Goal: Book appointment/travel/reservation

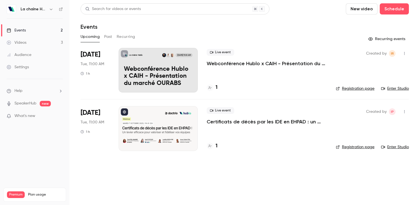
click at [250, 63] on p "Webconférence Hublo x CAIH - Présentation du marché OURABS" at bounding box center [267, 63] width 120 height 7
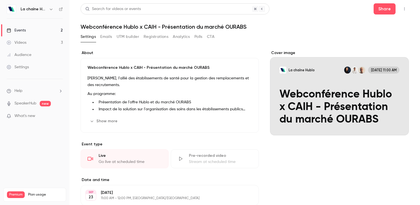
scroll to position [49, 0]
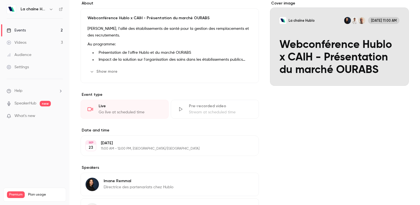
click at [132, 150] on p "11:00 AM - 12:00 PM, [GEOGRAPHIC_DATA]/[GEOGRAPHIC_DATA]" at bounding box center [165, 148] width 129 height 4
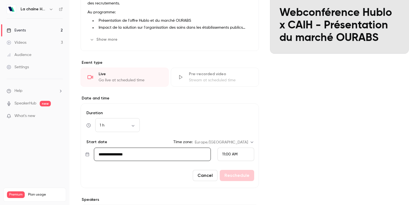
scroll to position [82, 0]
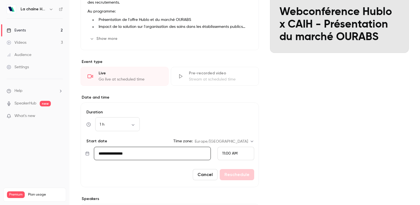
click at [133, 149] on input "**********" at bounding box center [152, 152] width 117 height 13
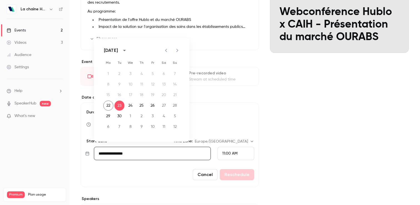
click at [176, 53] on icon "Next month" at bounding box center [177, 50] width 7 height 7
click at [175, 53] on icon "Next month" at bounding box center [177, 50] width 7 height 7
click at [118, 85] on button "4" at bounding box center [119, 84] width 10 height 10
type input "**********"
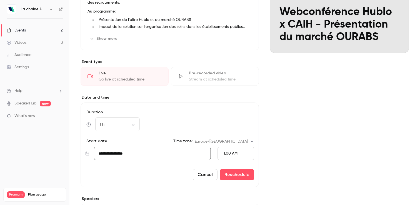
scroll to position [92, 0]
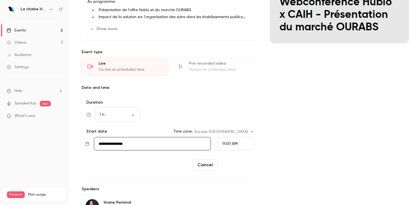
click at [245, 160] on button "Reschedule" at bounding box center [237, 164] width 34 height 11
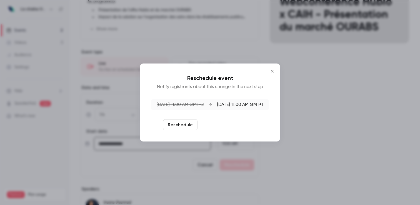
click at [246, 129] on button "Reschedule and notify" at bounding box center [229, 124] width 58 height 11
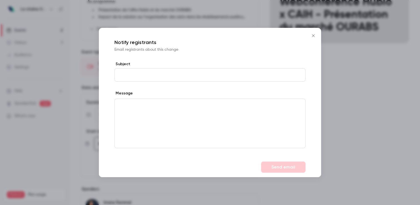
click at [316, 38] on button "Close" at bounding box center [313, 35] width 11 height 11
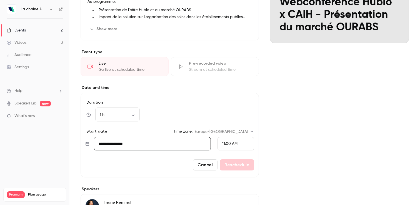
click at [233, 161] on div "Cancel Reschedule" at bounding box center [169, 164] width 169 height 11
click at [233, 162] on div "Cancel Reschedule" at bounding box center [169, 164] width 169 height 11
click at [241, 163] on div "Cancel Reschedule" at bounding box center [169, 164] width 169 height 11
click at [218, 166] on button "Cancel" at bounding box center [205, 164] width 25 height 11
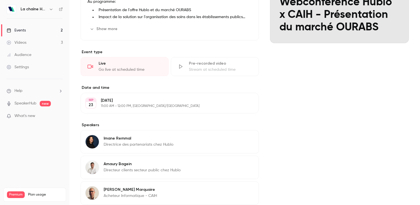
click at [221, 105] on p "11:00 AM - 12:00 PM, [GEOGRAPHIC_DATA]/[GEOGRAPHIC_DATA]" at bounding box center [165, 106] width 129 height 4
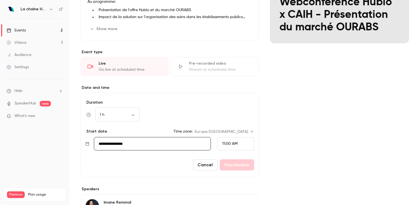
click at [202, 151] on form "**********" at bounding box center [170, 135] width 178 height 84
click at [199, 146] on input "**********" at bounding box center [152, 143] width 117 height 13
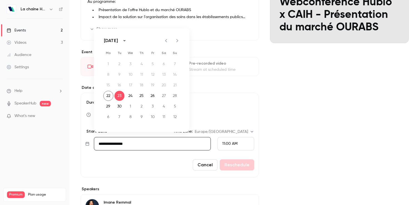
click at [176, 43] on icon "Next month" at bounding box center [177, 40] width 7 height 7
click at [116, 72] on button "4" at bounding box center [119, 74] width 10 height 10
type input "**********"
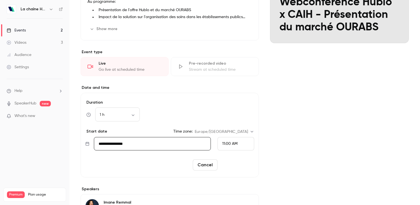
click at [239, 160] on button "Reschedule" at bounding box center [237, 164] width 34 height 11
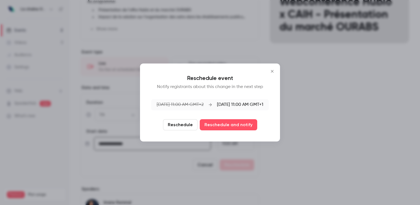
click at [190, 128] on button "Reschedule" at bounding box center [180, 124] width 34 height 11
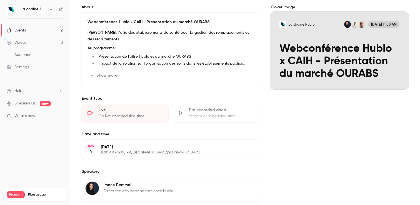
scroll to position [9, 0]
